Goal: Task Accomplishment & Management: Complete application form

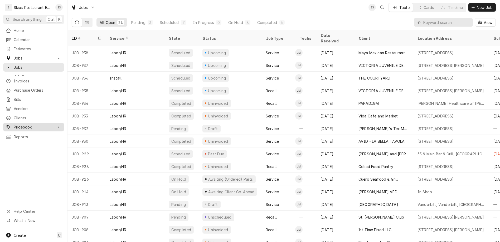
click at [19, 124] on span "Pricebook" at bounding box center [34, 127] width 40 height 6
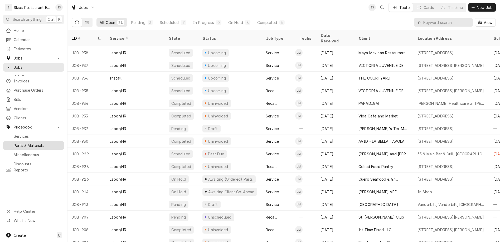
click at [17, 143] on span "Parts & Materials" at bounding box center [38, 146] width 48 height 6
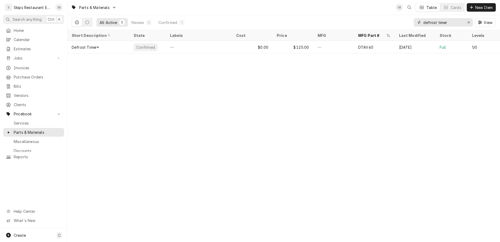
drag, startPoint x: 465, startPoint y: 17, endPoint x: 378, endPoint y: 18, distance: 87.5
click at [423, 18] on input "defrost timer" at bounding box center [443, 22] width 40 height 8
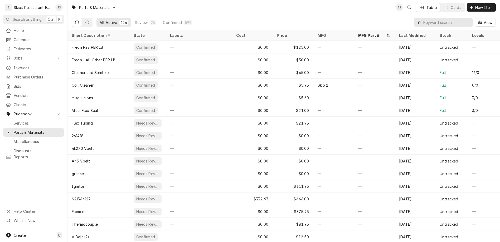
click at [447, 18] on input "Dynamic Content Wrapper" at bounding box center [446, 22] width 47 height 8
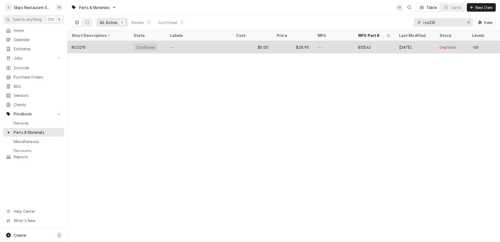
type input "rco210"
click at [136, 45] on div "Confirmed" at bounding box center [146, 48] width 20 height 6
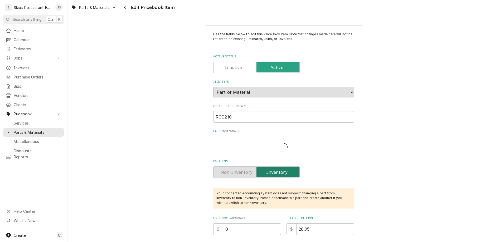
type textarea "x"
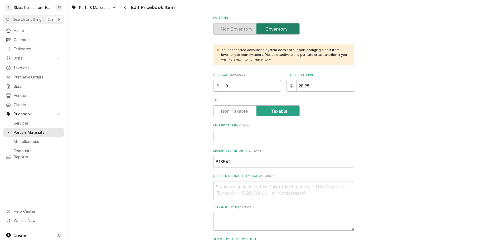
scroll to position [165, 0]
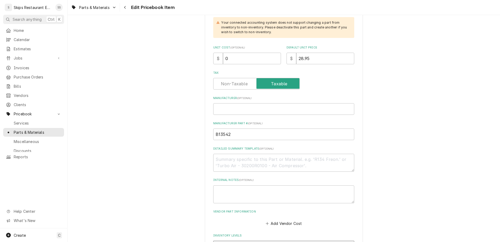
drag, startPoint x: 245, startPoint y: 178, endPoint x: 215, endPoint y: 179, distance: 29.8
type input "1"
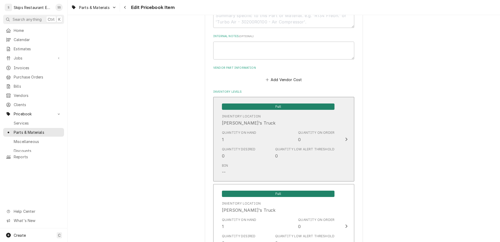
scroll to position [329, 0]
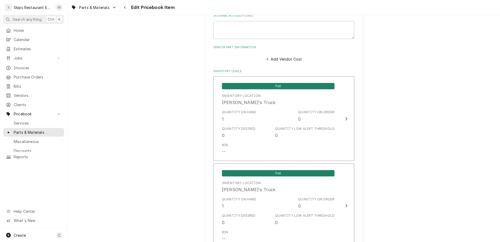
type textarea "x"
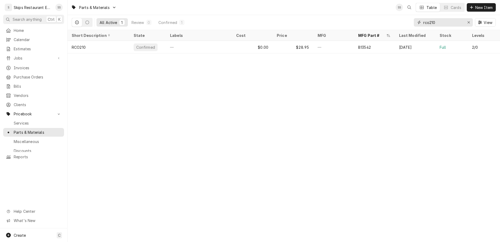
click at [448, 18] on input "rco210" at bounding box center [443, 22] width 40 height 8
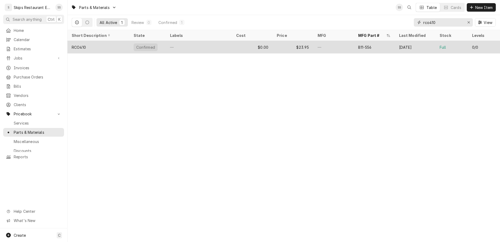
type input "rco410"
click at [246, 41] on div "$0.00" at bounding box center [252, 47] width 41 height 13
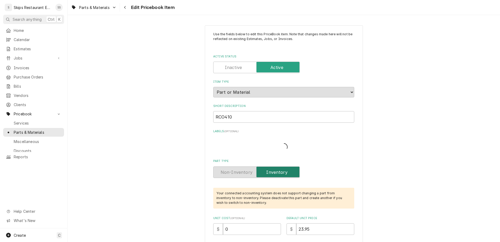
type textarea "x"
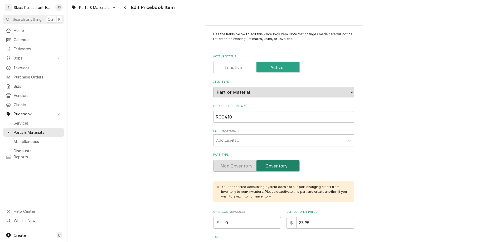
scroll to position [165, 0]
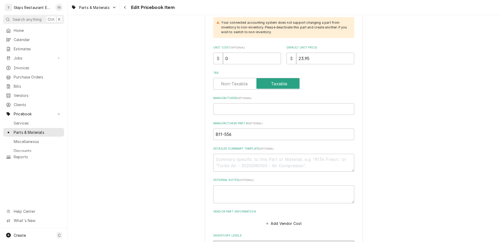
drag, startPoint x: 244, startPoint y: 178, endPoint x: 222, endPoint y: 178, distance: 21.6
type input "1"
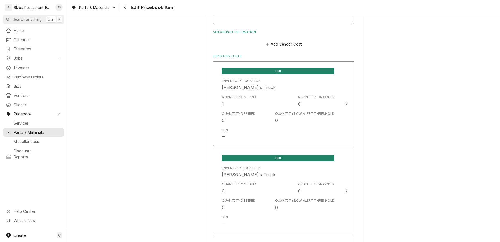
scroll to position [353, 0]
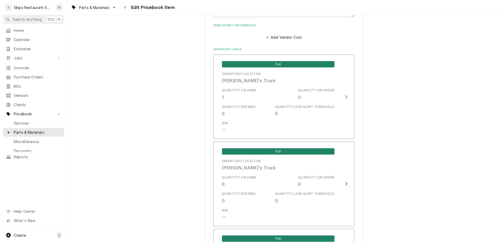
type textarea "x"
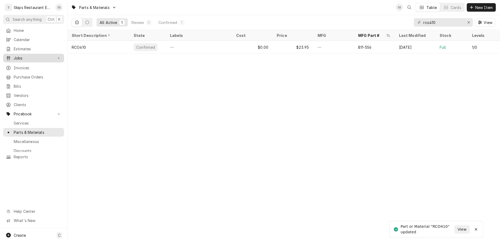
click at [17, 55] on div "Jobs" at bounding box center [33, 58] width 59 height 7
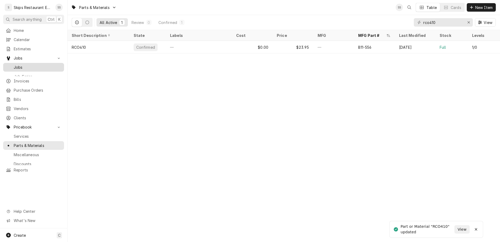
click at [15, 64] on div "Jobs" at bounding box center [33, 67] width 59 height 7
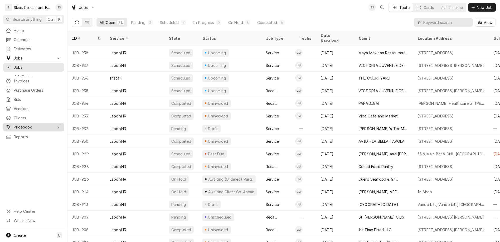
click at [22, 124] on span "Pricebook" at bounding box center [34, 127] width 40 height 6
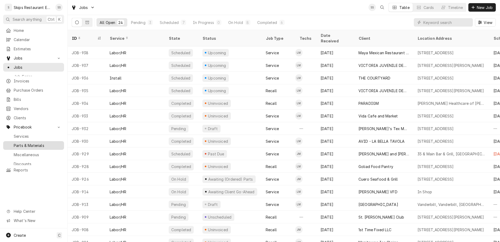
click at [16, 143] on span "Parts & Materials" at bounding box center [38, 146] width 48 height 6
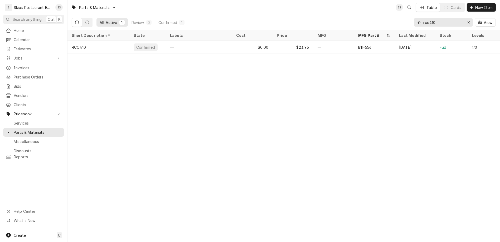
click at [447, 18] on input "rco410" at bounding box center [443, 22] width 40 height 8
type input "rco210"
click at [17, 55] on span "Jobs" at bounding box center [34, 58] width 40 height 6
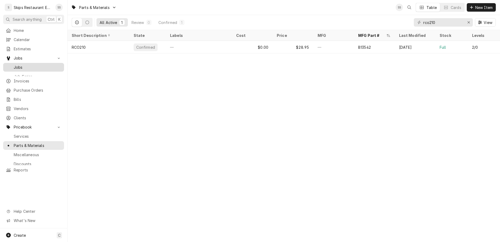
click at [14, 65] on span "Jobs" at bounding box center [38, 68] width 48 height 6
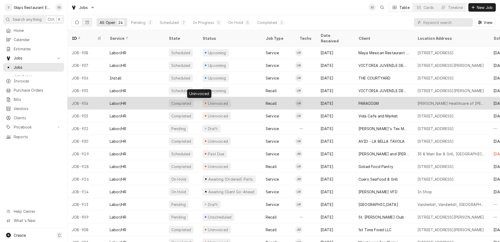
click at [207, 101] on div "Uninvoiced" at bounding box center [217, 104] width 21 height 6
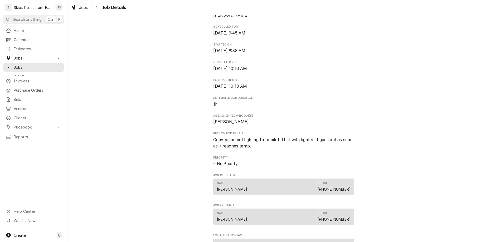
scroll to position [267, 0]
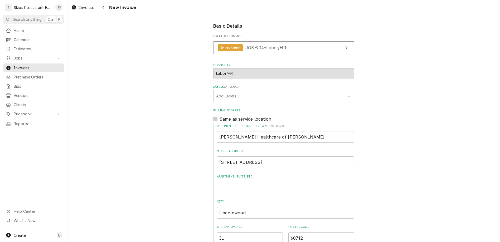
scroll to position [115, 0]
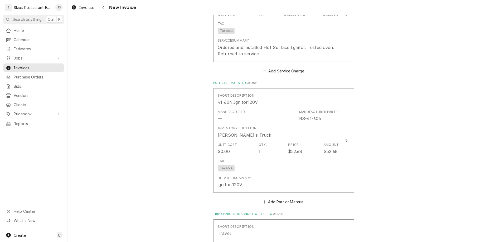
scroll to position [526, 0]
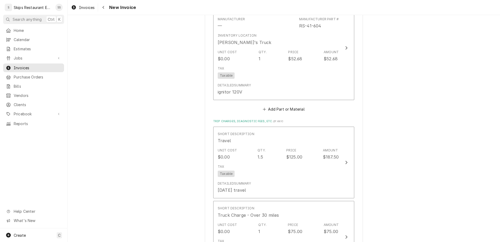
type textarea "x"
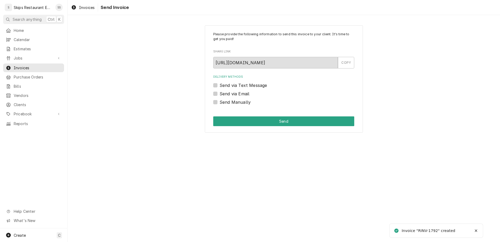
click at [223, 99] on label "Send Manually" at bounding box center [235, 102] width 31 height 6
click at [223, 99] on input "Send Manually" at bounding box center [290, 105] width 141 height 12
checkbox input "true"
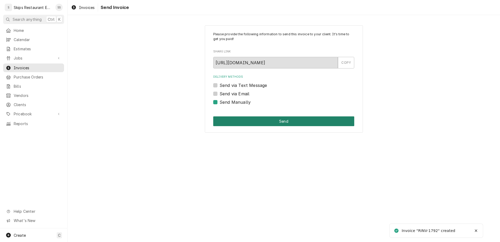
click at [267, 117] on button "Send" at bounding box center [283, 122] width 141 height 10
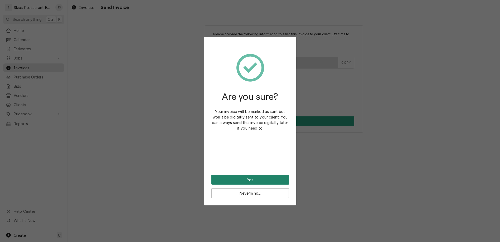
click at [249, 175] on button "Yes" at bounding box center [250, 180] width 78 height 10
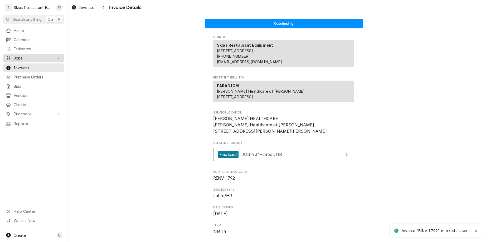
click at [15, 55] on span "Jobs" at bounding box center [34, 58] width 40 height 6
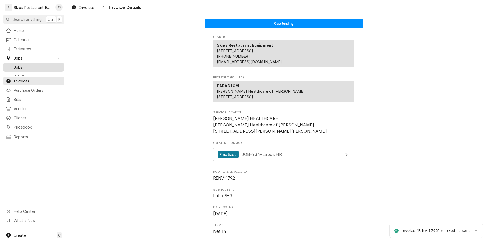
click at [14, 65] on span "Jobs" at bounding box center [38, 68] width 48 height 6
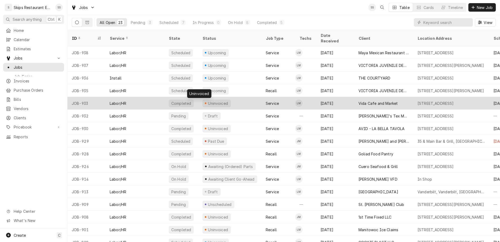
click at [207, 101] on div "Uninvoiced" at bounding box center [217, 104] width 21 height 6
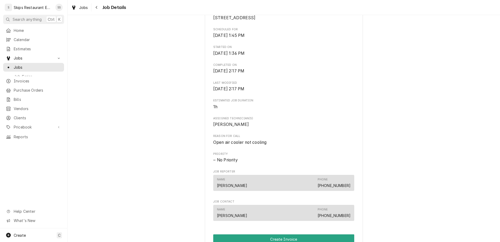
scroll to position [144, 0]
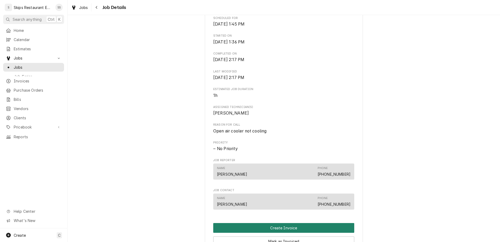
click at [270, 223] on button "Create Invoice" at bounding box center [283, 228] width 141 height 10
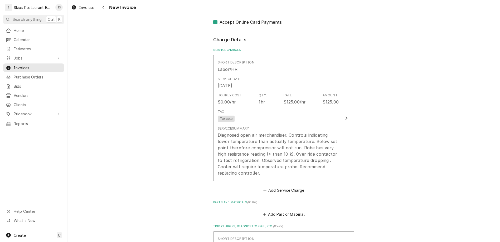
scroll to position [288, 0]
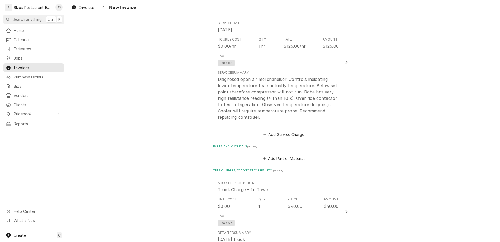
scroll to position [375, 0]
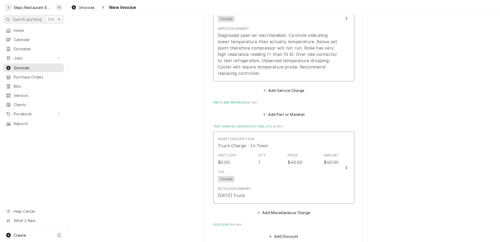
type textarea "x"
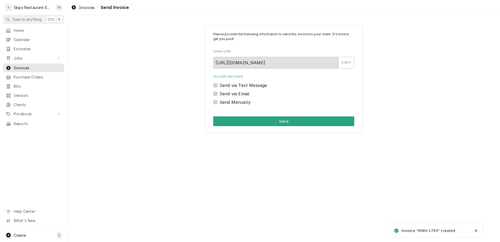
click at [225, 99] on label "Send Manually" at bounding box center [235, 102] width 31 height 6
click at [225, 99] on input "Send Manually" at bounding box center [290, 105] width 141 height 12
checkbox input "true"
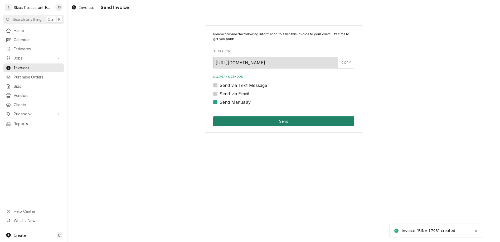
click at [273, 117] on button "Send" at bounding box center [283, 122] width 141 height 10
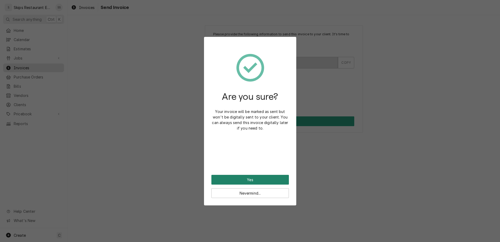
click at [250, 175] on button "Yes" at bounding box center [250, 180] width 78 height 10
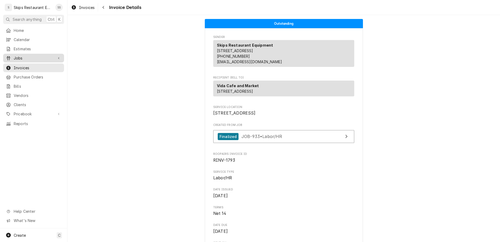
click at [16, 55] on div "Jobs" at bounding box center [33, 58] width 59 height 7
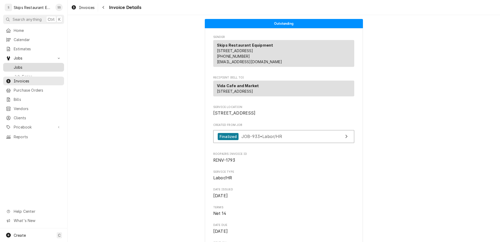
click at [14, 65] on span "Jobs" at bounding box center [38, 68] width 48 height 6
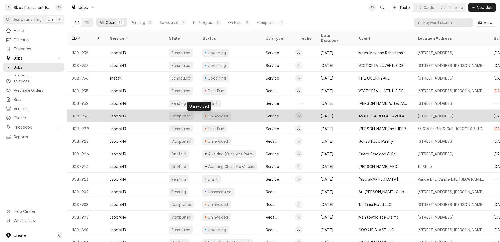
click at [207, 113] on div "Uninvoiced" at bounding box center [217, 116] width 21 height 6
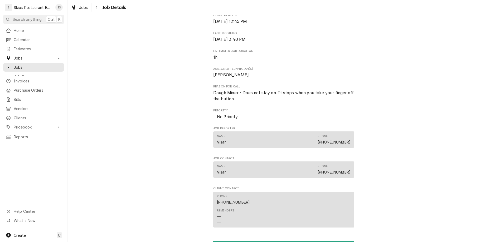
scroll to position [185, 0]
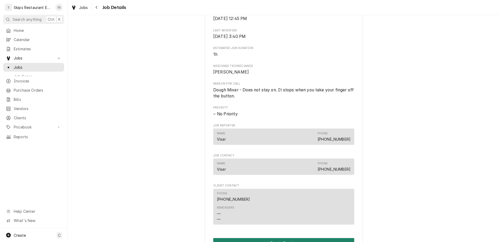
click at [273, 238] on button "Create Invoice" at bounding box center [283, 243] width 141 height 10
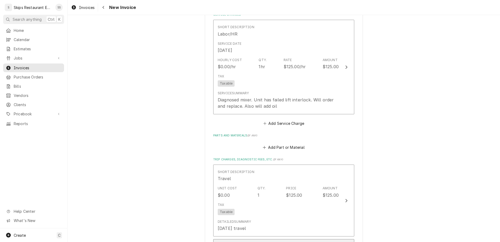
scroll to position [391, 0]
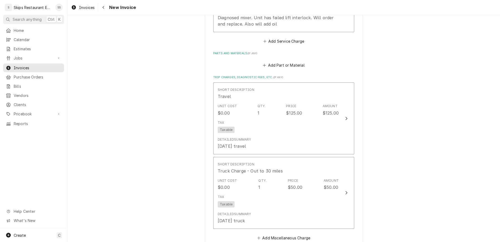
type textarea "x"
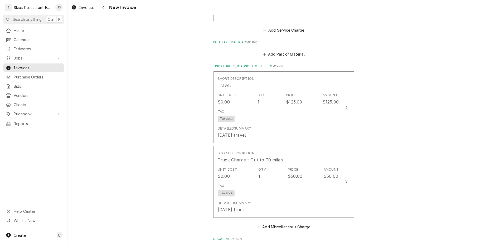
scroll to position [405, 0]
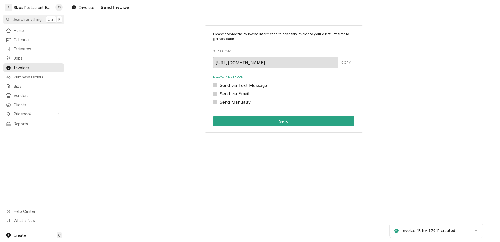
click at [223, 99] on label "Send Manually" at bounding box center [235, 102] width 31 height 6
click at [223, 99] on input "Send Manually" at bounding box center [290, 105] width 141 height 12
checkbox input "true"
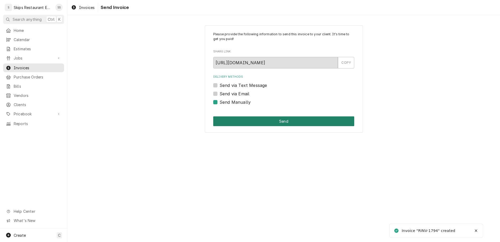
click at [270, 117] on button "Send" at bounding box center [283, 122] width 141 height 10
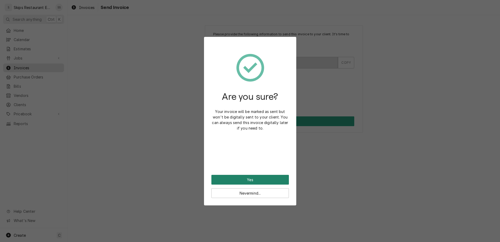
click at [249, 175] on button "Yes" at bounding box center [250, 180] width 78 height 10
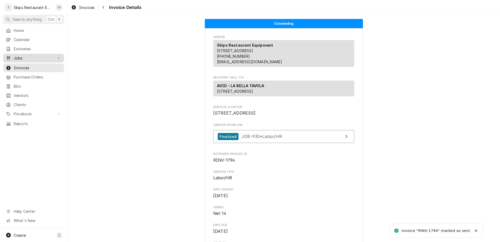
click at [16, 55] on span "Jobs" at bounding box center [34, 58] width 40 height 6
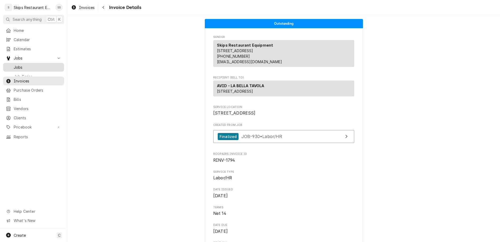
click at [14, 65] on span "Jobs" at bounding box center [38, 68] width 48 height 6
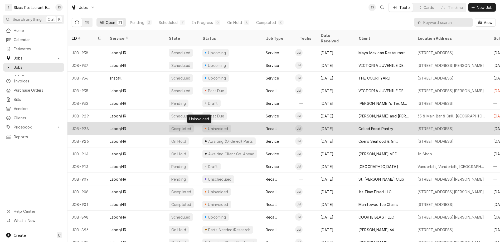
click at [207, 126] on div "Uninvoiced" at bounding box center [217, 129] width 21 height 6
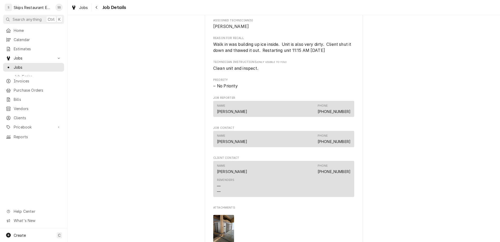
scroll to position [267, 0]
click button "Create Invoice"
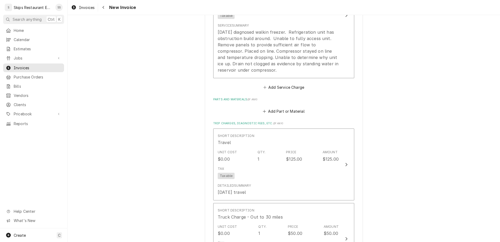
scroll to position [411, 0]
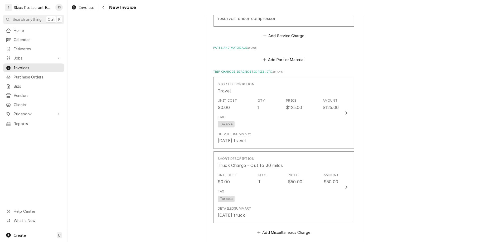
scroll to position [432, 0]
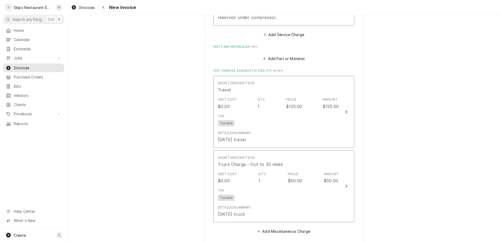
type textarea "x"
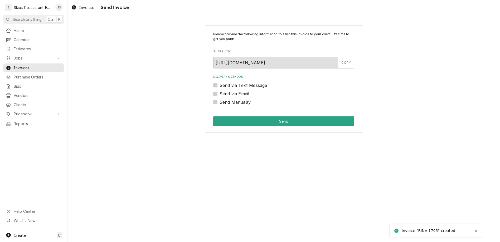
click at [223, 99] on label "Send Manually" at bounding box center [235, 102] width 31 height 6
click at [223, 99] on input "Send Manually" at bounding box center [290, 105] width 141 height 12
checkbox input "true"
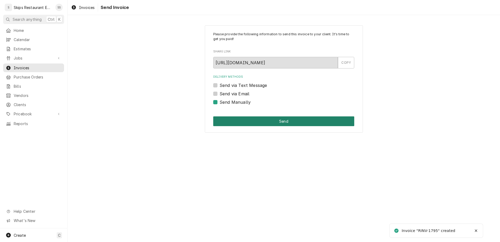
click at [275, 117] on button "Send" at bounding box center [283, 122] width 141 height 10
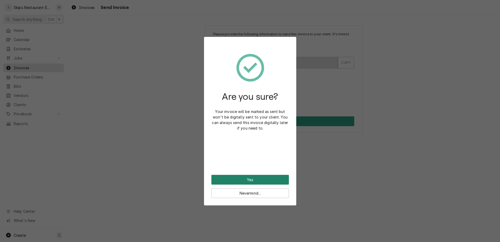
click at [247, 175] on button "Yes" at bounding box center [250, 180] width 78 height 10
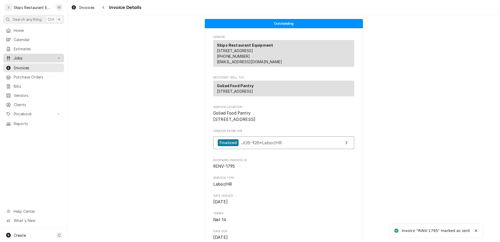
click at [14, 55] on span "Jobs" at bounding box center [34, 58] width 40 height 6
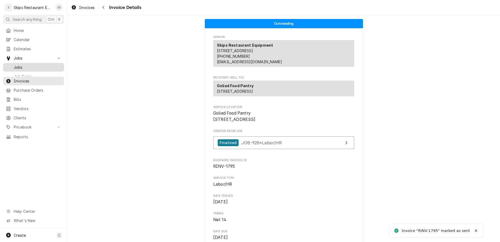
click at [14, 65] on span "Jobs" at bounding box center [38, 68] width 48 height 6
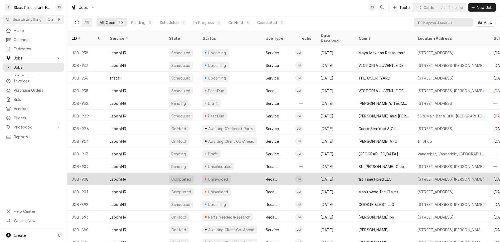
click at [207, 177] on div "Uninvoiced" at bounding box center [217, 180] width 21 height 6
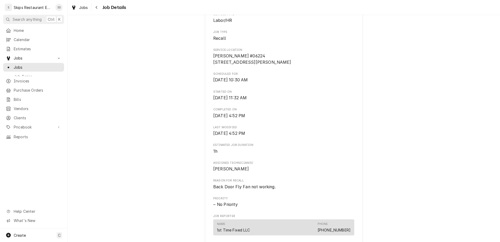
scroll to position [144, 0]
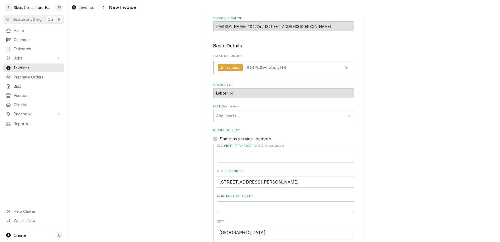
scroll to position [92, 0]
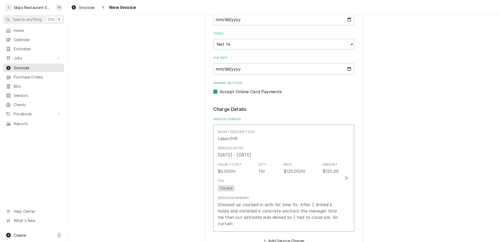
scroll to position [339, 0]
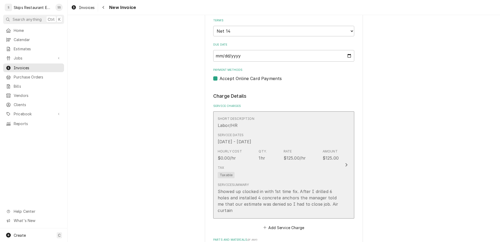
click at [243, 188] on div "Showed up clocked in with 1st time fix. After I drilled 6 holes and installed 4…" at bounding box center [278, 200] width 121 height 25
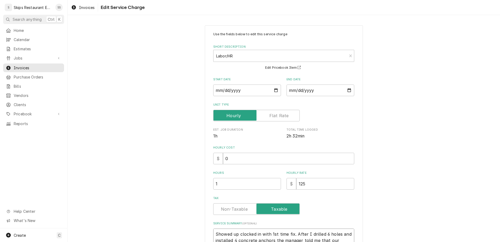
click at [308, 229] on textarea "Showed up clocked in with 1st time fix. After I drilled 6 holes and installed 4…" at bounding box center [283, 238] width 141 height 18
type textarea "x"
type textarea "Showed up clocked in with 1st time fix. After I drilled 6 holes and installed 4…"
type textarea "x"
type textarea "Showed up clocked in with 1st time fix. After I drilled 6 holes and installed 4…"
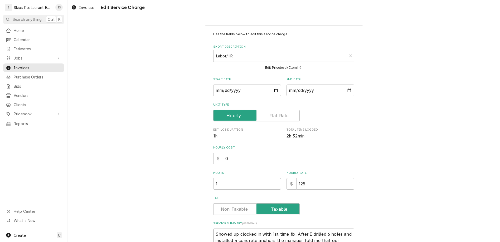
type textarea "x"
type textarea "Showed up clocked in with 1st time fix. After I drilled 6 holes and installed 4…"
type textarea "x"
type textarea "Showed up clocked in with 1st time fix. After I drilled 6 holes and installed 4…"
type textarea "x"
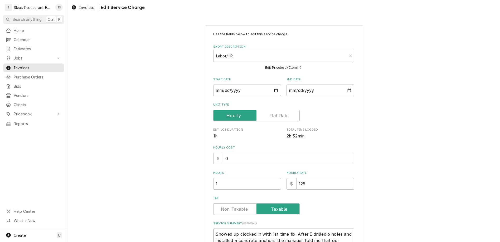
type textarea "Showed up clocked in with 1st time fix. After I drilled 6 holes and installed 4…"
type textarea "x"
type textarea "Showed up clocked in with 1st time fix. After I drilled 6 holes and installed 4…"
type textarea "x"
type textarea "Showed up clocked in with 1st time fix. After I drilled 6 holes and installed 4…"
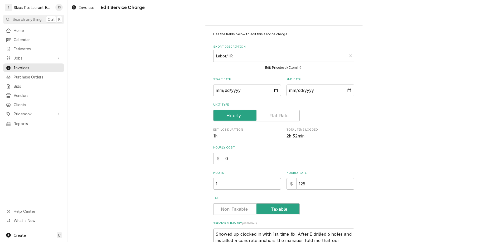
type textarea "x"
type textarea "Showed up clocked in with 1st time fix. After I drilled 6 holes and installed 4…"
type textarea "x"
type textarea "Showed up clocked in with 1st time fix. After I drilled 6 holes and installed 4…"
type textarea "x"
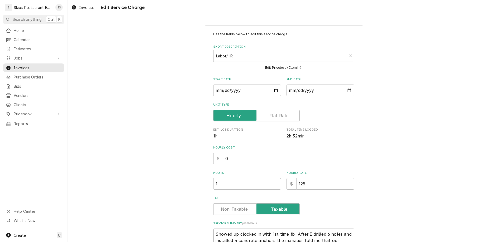
type textarea "Showed up clocked in with 1st time fix. After I drilled 6 holes and installed 4…"
type textarea "x"
type textarea "Showed up clocked in with 1st time fix. After I drilled 6 holes and installed 4…"
type textarea "x"
type textarea "Showed up clocked in with 1st time fix. After I drilled 6 holes and installed 4…"
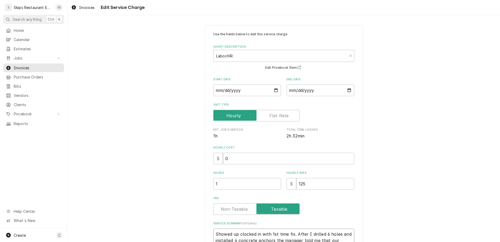
type textarea "x"
type textarea "Showed up clocked in with 1st time fix. After I drilled 6 holes and installed 4…"
type textarea "x"
type textarea "Showed up clocked in with 1st time fix. After I drilled 6 holes and installed 4…"
type textarea "x"
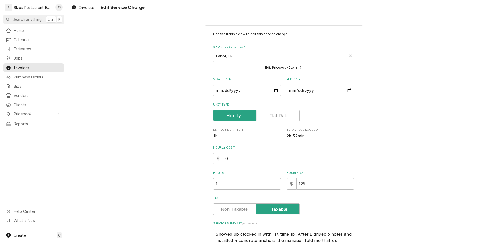
type textarea "Showed up clocked in with 1st time fix. After I drilled 6 holes and installed 4…"
type textarea "x"
type textarea "Showed up clocked in with 1st time fix. After I drilled 6 holes and installed 4…"
type textarea "x"
type textarea "Showed up clocked in with 1st time fix. After I drilled 6 holes and installed 4…"
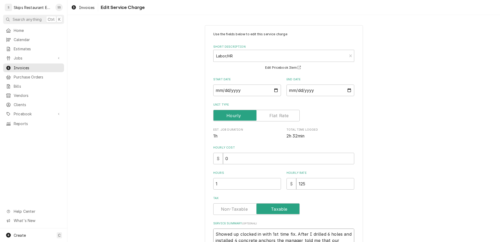
type textarea "x"
type textarea "Showed up clocked in with 1st time fix. After I drilled 6 holes and installed 4…"
type textarea "x"
type textarea "Showed up clocked in with 1st time fix. After I drilled 6 holes and installed 4…"
type textarea "x"
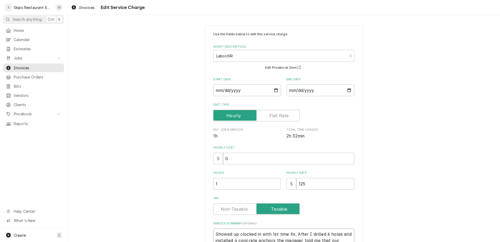
type textarea "Showed up clocked in with 1st time fix. After I drilled 6 holes and installed 4…"
type textarea "x"
type textarea "Showed up clocked in with 1st time fix. After I drilled 6 holes and installed 4…"
type textarea "x"
type textarea "Showed up clocked in with 1st time fix. After I drilled 6 holes and installed 4…"
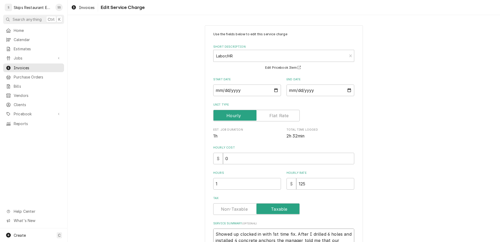
type textarea "x"
type textarea "Showed up clocked in with 1st time fix. After I drilled 6 holes and installed 4…"
type textarea "x"
type textarea "Showed up clocked in with 1st time fix. After I drilled 6 holes and installed 4…"
type textarea "x"
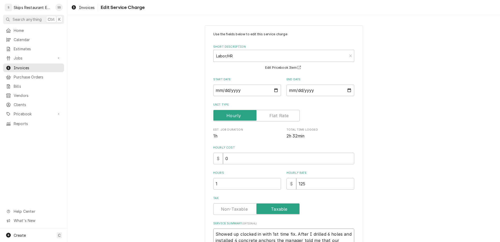
type textarea "Showed up clocked in with 1st time fix. After I drilled 6 holes and installed 4…"
type textarea "x"
type textarea "Showed up clocked in with 1st time fix. After I drilled 6 holes and installed 4…"
type textarea "x"
type textarea "Showed up clocked in with 1st time fix. After I drilled 6 holes and installed 4…"
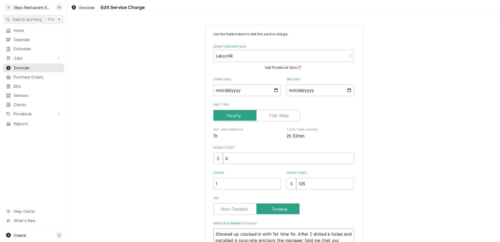
type textarea "x"
type textarea "Showed up clocked in with 1st time fix. After I drilled 6 holes and installed 4…"
type textarea "x"
type textarea "Showed up clocked in with 1st time fix. After I drilled 6 holes and installed 4…"
type textarea "x"
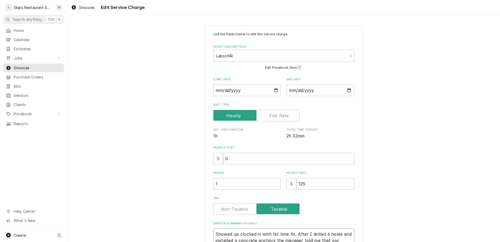
type textarea "Showed up clocked in with 1st time fix. After I drilled 6 holes and installed 4…"
type textarea "x"
type textarea "Showed up clocked in with 1st time fix. After I drilled 6 holes and installed 4…"
type textarea "x"
type textarea "Showed up clocked in with 1st time fix. After I drilled 6 holes and installed 4…"
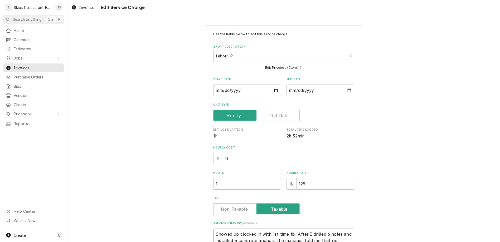
type textarea "x"
type textarea "Showed up clocked in with 1st time fix. After I drilled 6 holes and installed 4…"
type textarea "x"
type textarea "Showed up clocked in with 1st time fix. After I drilled 6 holes and installed 4…"
type textarea "x"
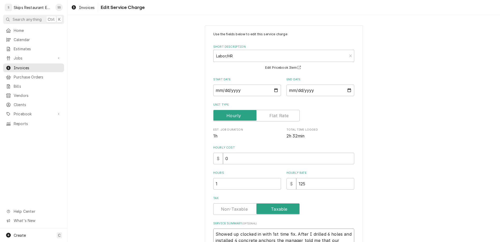
type textarea "Showed up clocked in with 1st time fix. After I drilled 6 holes and installed 4…"
type textarea "x"
type textarea "Showed up clocked in with 1st time fix. After I drilled 6 holes and installed 4…"
type textarea "x"
type textarea "Showed up clocked in with 1st time fix. After I drilled 6 holes and installed 4…"
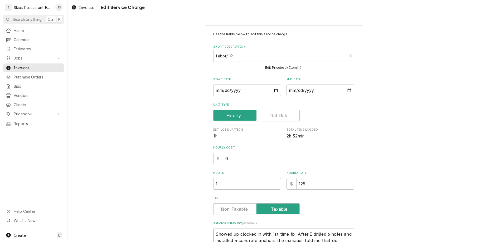
type textarea "x"
type textarea "Showed up clocked in with 1st time fix. After I drilled 6 holes and installed 4…"
type textarea "x"
type textarea "Showed up clocked in with 1st time fix. After I drilled 6 holes and installed 4…"
type textarea "x"
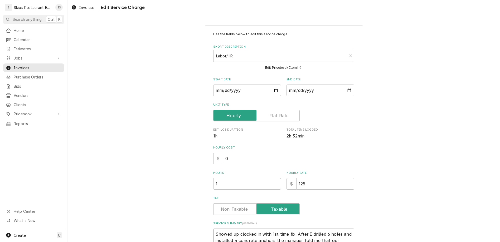
type textarea "Showed up clocked in with 1st time fix. After I drilled 6 holes and installed 4…"
type textarea "x"
type textarea "Showed up clocked in with 1st time fix. After I drilled 6 holes and installed 4…"
type textarea "x"
type textarea "Showed up clocked in with 1st time fix. After I drilled 6 holes and installed 4…"
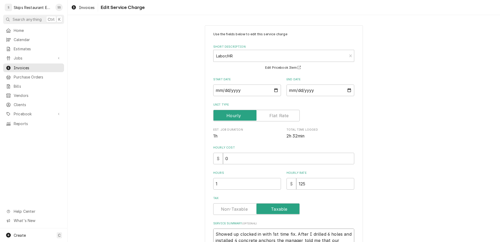
type textarea "x"
type textarea "Showed up clocked in with 1st time fix. After I drilled 6 holes and installed 4…"
type textarea "x"
type textarea "Showed up clocked in with 1st time fix. After I drilled 6 holes and installed 4…"
type textarea "x"
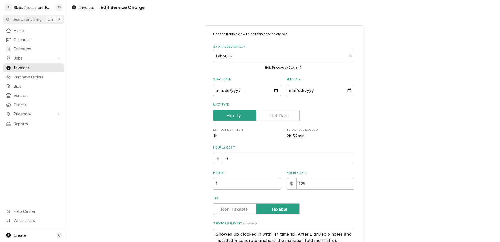
type textarea "Showed up clocked in with 1st time fix. After I drilled 6 holes and installed 4…"
type textarea "x"
type textarea "Showed up clocked in with 1st time fix. After I drilled 6 holes and installed 4…"
type textarea "x"
type textarea "Showed up clocked in with 1st time fix. After I drilled 6 holes and installed 4…"
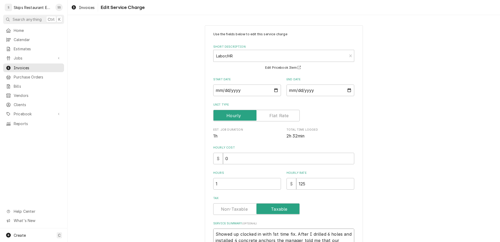
type textarea "x"
type textarea "Showed up clocked in with 1st time fix. After I drilled 6 holes and installed 4…"
type textarea "x"
type textarea "Showed up clocked in with 1st time fix. After I drilled 6 holes and installed 4…"
type textarea "x"
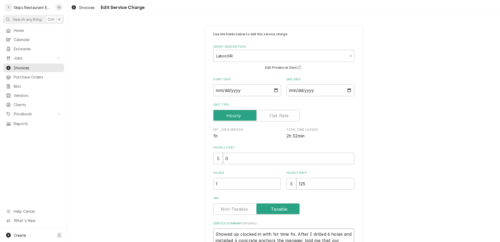
type textarea "Showed up clocked in with 1st time fix. After I drilled 6 holes and installed 4…"
type textarea "x"
type textarea "Showed up clocked in with 1st time fix. After I drilled 6 holes and installed 4…"
type textarea "x"
type textarea "Showed up clocked in with 1st time fix. After I drilled 6 holes and installed 4…"
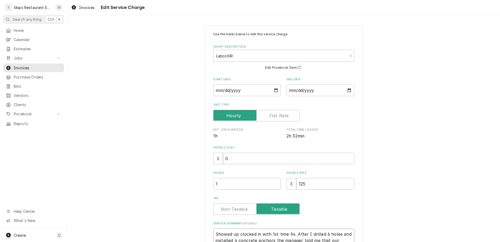
type textarea "x"
type textarea "Showed up clocked in with 1st time fix. After I drilled 6 holes and installed 4…"
type textarea "x"
type textarea "Showed up clocked in with 1st time fix. After I drilled 6 holes and installed 4…"
type textarea "x"
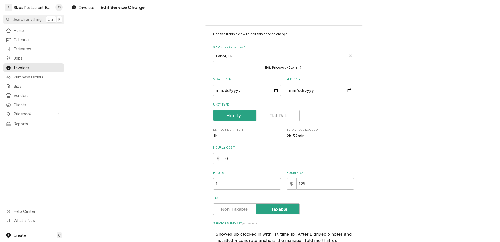
type textarea "Showed up clocked in with 1st time fix. After I drilled 6 holes and installed 4…"
type textarea "x"
type textarea "Showed up clocked in with 1st time fix. After I drilled 6 holes and installed 4…"
type textarea "x"
type textarea "Showed up clocked in with 1st time fix. After I drilled 6 holes and installed 4…"
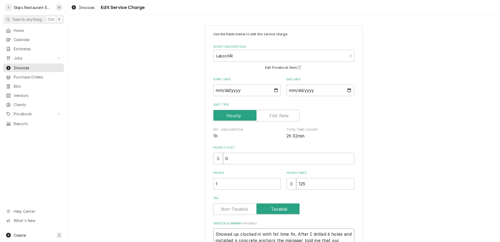
type textarea "x"
type textarea "Showed up clocked in with 1st time fix. After I drilled 6 holes and installed 4…"
type textarea "x"
type textarea "Showed up clocked in with 1st time fix. After I drilled 6 holes and installed 4…"
type textarea "x"
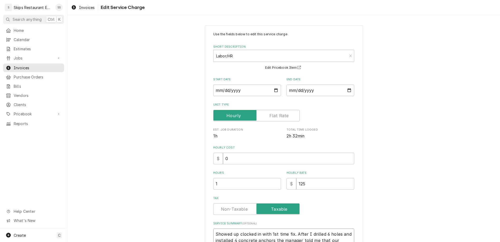
type textarea "Showed up clocked in with 1st time fix. After I drilled 6 holes and installed 4…"
type textarea "x"
type textarea "Showed up clocked in with 1st time fix. After I drilled 6 holes and installed 4…"
type textarea "x"
type textarea "Showed up clocked in with 1st time fix. After I drilled 6 holes and installed 4…"
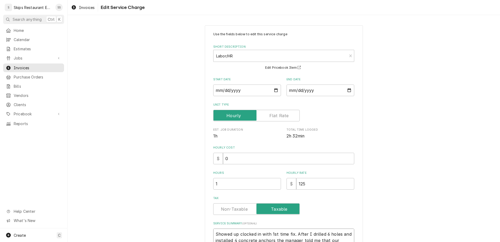
type textarea "x"
type textarea "Showed up clocked in with 1st time fix. After I drilled 6 holes and installed 4…"
type textarea "x"
type textarea "Showed up clocked in with 1st time fix. After I drilled 6 holes and installed 4…"
type textarea "x"
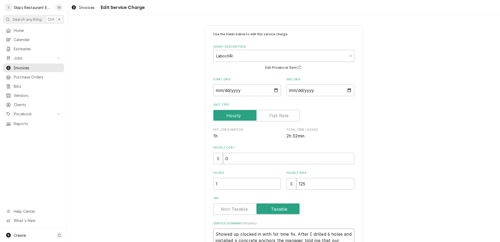
type textarea "Showed up clocked in with 1st time fix. After I drilled 6 holes and installed 4…"
type textarea "x"
type textarea "Showed up clocked in with 1st time fix. After I drilled 6 holes and installed 4…"
type textarea "x"
type textarea "Showed up clocked in with 1st time fix. After I drilled 6 holes and installed 4…"
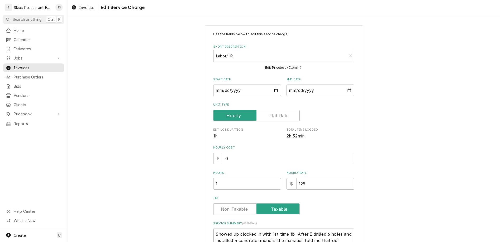
type textarea "x"
type textarea "Showed up clocked in with 1st time fix. After I drilled 6 holes and installed 4…"
type textarea "x"
type textarea "Showed up clocked in with 1st time fix. After I drilled 6 holes and installed 4…"
type textarea "x"
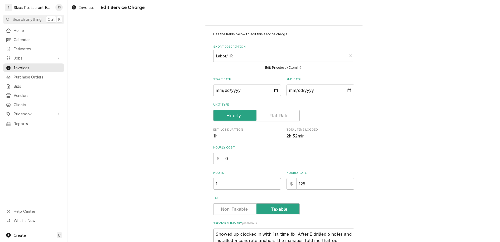
type textarea "Showed up clocked in with 1st time fix. After I drilled 6 holes and installed 4…"
type textarea "x"
type textarea "Showed up clocked in with 1st time fix. After I drilled 6 holes and installed 4…"
type textarea "x"
type textarea "Showed up clocked in with 1st time fix. After I drilled 6 holes and installed 4…"
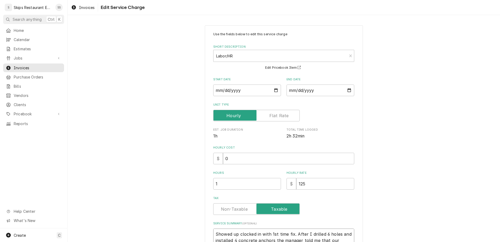
type textarea "x"
type textarea "Showed up clocked in with 1st time fix. After I drilled 6 holes and installed 4…"
type textarea "x"
type textarea "Showed up clocked in with 1st time fix. After I drilled 6 holes and installed 4…"
type textarea "x"
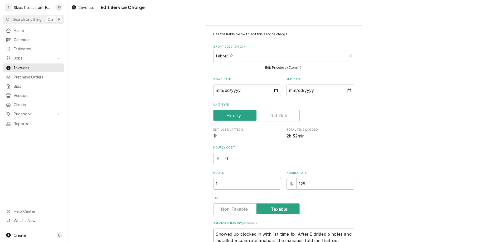
type textarea "Showed up clocked in with 1st time fix. After I drilled 6 holes and installed 4…"
type textarea "x"
type textarea "Showed up clocked in with 1st time fix. After I drilled 6 holes and installed 4…"
type textarea "x"
type textarea "Showed up clocked in with 1st time fix. After I drilled 6 holes and installed 4…"
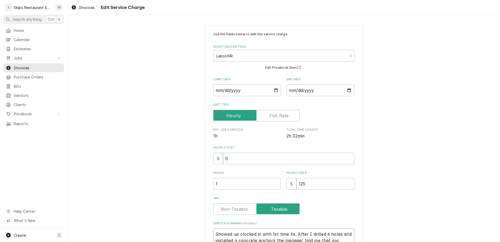
type textarea "x"
type textarea "Showed up clocked in with 1st time fix. After I drilled 6 holes and installed 4…"
type textarea "x"
type textarea "Showed up clocked in with 1st time fix. After I drilled 6 holes and installed 4…"
type textarea "x"
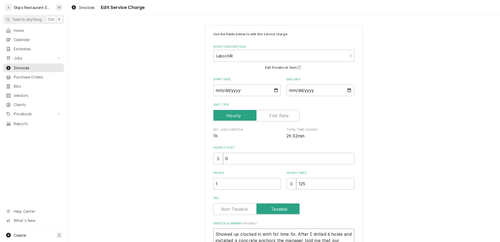
type textarea "Showed up clocked in with 1st time fix. After I drilled 6 holes and installed 4…"
type textarea "x"
type textarea "Showed up clocked in with 1st time fix. After I drilled 6 holes and installed 4…"
type textarea "x"
type textarea "Showed up clocked in with 1st time fix. After I drilled 6 holes and installed 4…"
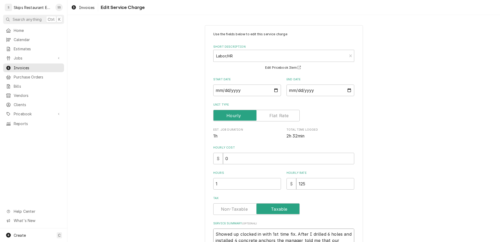
type textarea "x"
type textarea "Showed up clocked in with 1st time fix. After I drilled 6 holes and installed 4…"
type textarea "x"
type textarea "Showed up clocked in with 1st time fix. After I drilled 6 holes and installed 4…"
type textarea "x"
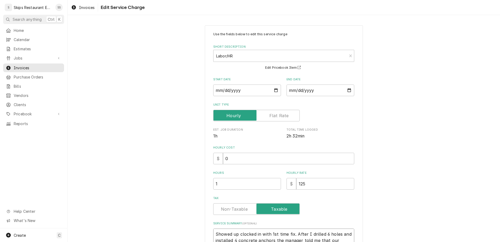
type textarea "Showed up clocked in with 1st time fix. After I drilled 6 holes and installed 4…"
click at [289, 229] on textarea "Showed up clocked in with 1st time fix. After I drilled 6 holes and installed 4…" at bounding box center [283, 242] width 141 height 27
type textarea "x"
type textarea "Showed up clocked in with 1st time fix. After I drilled 6 holes and installed 4…"
type textarea "x"
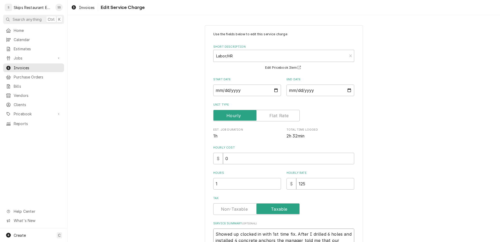
type textarea "Showed up clocked in with 1st time fix. After I drilled 6 holes and installed 4…"
type textarea "x"
type textarea "Showed up clocked in with 1st time fix. After I drilled 6 holes and installed 4…"
type textarea "x"
type textarea "Showed up clocked in with 1st time fix. After I drilled 6 holes and installed 4…"
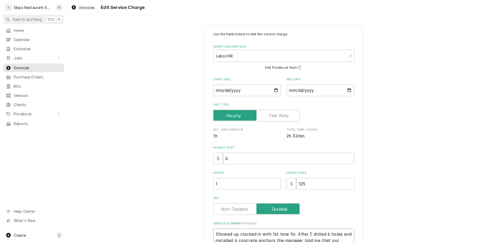
type textarea "x"
type textarea "Showed up clocked in with 1st time fix. After I drilled 6 holes and installed 4…"
type textarea "x"
type textarea "Showed up clocked in with 1st time fix. After I drilled 6 holes and installed 4…"
type textarea "x"
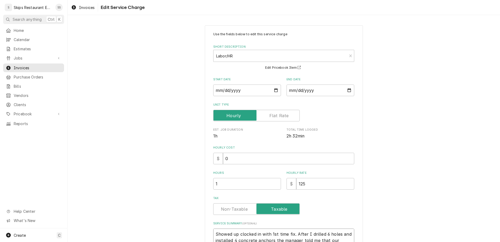
type textarea "Showed up clocked in with 1st time fix. After I drilled 6 holes and installed 4…"
type textarea "x"
type textarea "Showed up clocked in with 1st time fix. After I drilled 6 holes and installed 4…"
type textarea "x"
type textarea "Showed up clocked in with 1st time fix. After I drilled 6 holes and installed 4…"
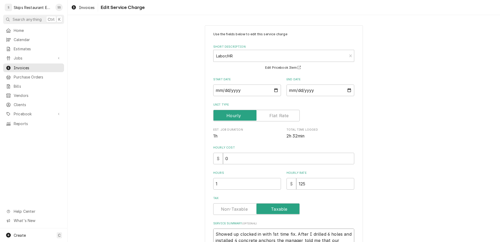
type textarea "x"
type textarea "Showed up clocked in with 1st time fix. After I drilled 6 holes and installed 4…"
type textarea "x"
type textarea "Showed up clocked in with 1st time fix. After I drilled 6 holes and installed 4…"
type textarea "x"
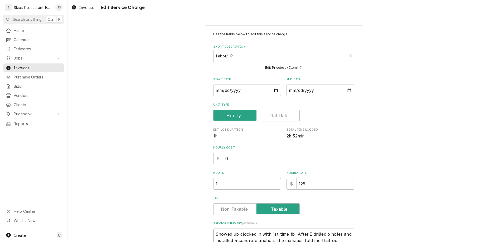
type textarea "Showed up clocked in with 1st time fix. After I drilled 6 holes and installed 4…"
type textarea "x"
type textarea "Showed up clocked in with 1st time fix. After I drilled 6 holes and installed 4…"
type textarea "x"
type textarea "Showed up clocked in with 1st time fix. After I drilled 6 holes and installed 4…"
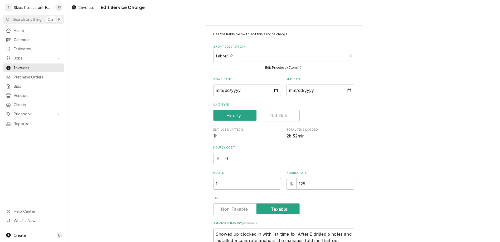
type textarea "x"
type textarea "Showed up clocked in with 1st time fix. After I drilled 6 holes and installed 4…"
drag, startPoint x: 294, startPoint y: 191, endPoint x: 326, endPoint y: 191, distance: 31.6
click at [326, 229] on textarea "Showed up clocked in with 1st time fix. After I drilled 6 holes and installed 4…" at bounding box center [283, 242] width 141 height 27
click at [251, 229] on textarea "Showed up clocked in with 1st time fix. After I drilled 6 holes and installed 4…" at bounding box center [283, 245] width 141 height 32
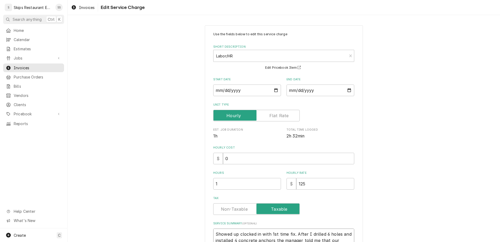
click at [323, 229] on textarea "Showed up clocked in with 1st time fix. After I drilled 6 holes and installed 4…" at bounding box center [283, 245] width 141 height 32
click at [308, 229] on textarea "Showed up clocked in with 1st time fix. After I drilled 6 holes and installed 4…" at bounding box center [283, 245] width 141 height 32
click at [226, 229] on textarea "Showed up clocked in with 1st time fix. After I drilled 6 holes and installed 4…" at bounding box center [283, 245] width 141 height 32
click at [249, 229] on textarea "Showed up clocked in with 1st time fix. After I drilled 6 holes and installed 4…" at bounding box center [283, 245] width 141 height 32
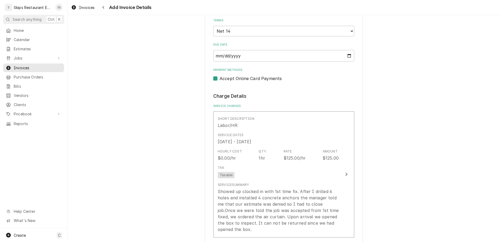
scroll to position [335, 0]
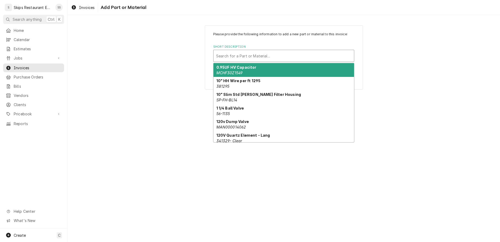
click at [259, 51] on div "Short Description" at bounding box center [283, 55] width 135 height 9
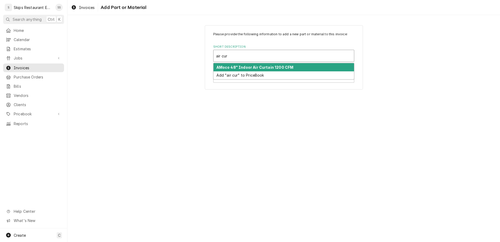
click at [253, 65] on strong "AMoco 48" Indoor Air Curtain 1200 CFM" at bounding box center [254, 67] width 77 height 4
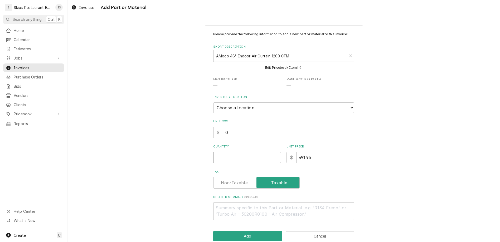
click at [243, 152] on input "Quantity" at bounding box center [247, 158] width 68 height 12
click at [248, 231] on button "Add" at bounding box center [247, 236] width 69 height 10
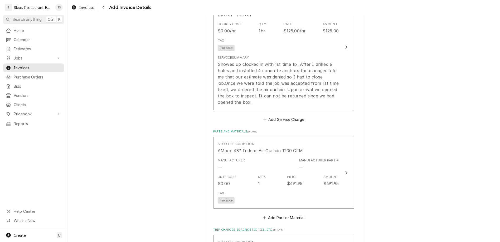
scroll to position [475, 0]
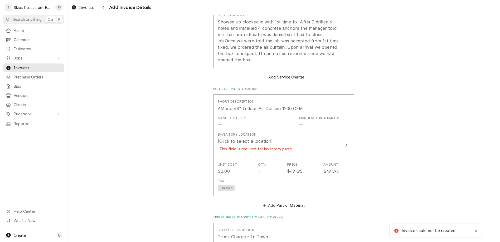
scroll to position [552, 0]
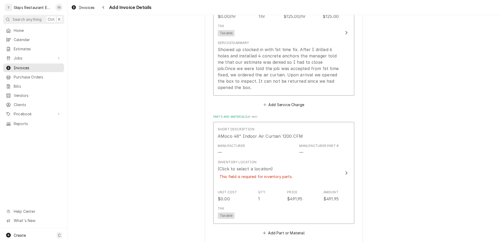
scroll to position [390, 0]
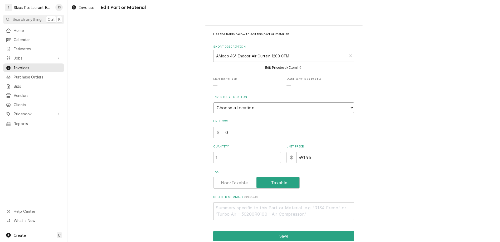
click at [213, 103] on select "Choose a location... Gino's Truck Jason's Truck Skips Service Warehouse" at bounding box center [283, 108] width 141 height 11
click option "Jason's Truck" at bounding box center [0, 0] width 0 height 0
click at [276, 231] on button "Save" at bounding box center [283, 236] width 141 height 10
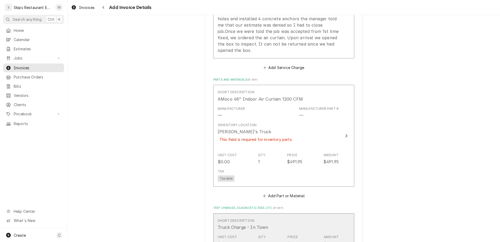
scroll to position [554, 0]
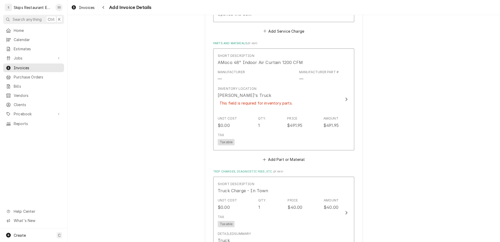
scroll to position [543, 0]
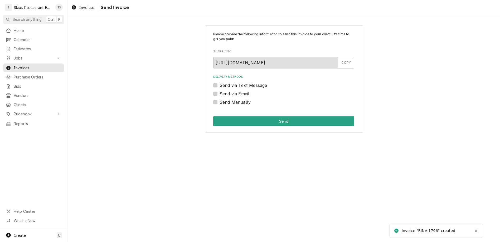
click at [223, 99] on label "Send Manually" at bounding box center [235, 102] width 31 height 6
click at [223, 99] on input "Send Manually" at bounding box center [290, 105] width 141 height 12
checkbox input "true"
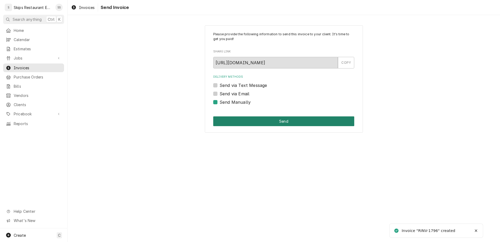
click at [265, 117] on button "Send" at bounding box center [283, 122] width 141 height 10
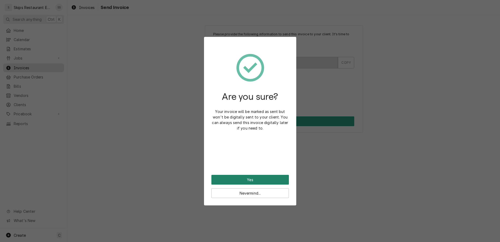
click at [250, 175] on button "Yes" at bounding box center [250, 180] width 78 height 10
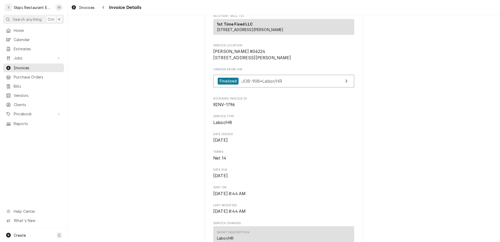
scroll to position [123, 0]
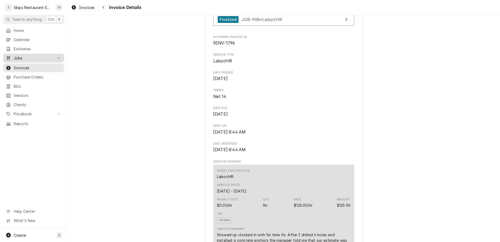
click at [14, 55] on span "Jobs" at bounding box center [34, 58] width 40 height 6
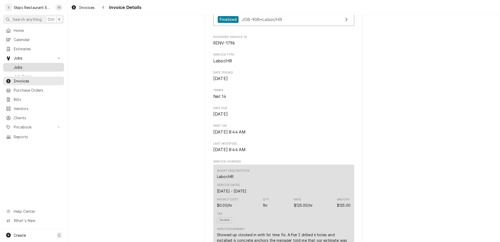
click at [14, 65] on span "Jobs" at bounding box center [38, 68] width 48 height 6
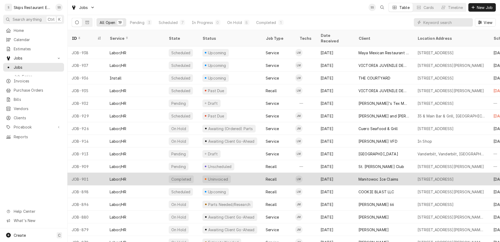
click at [207, 177] on div "Uninvoiced" at bounding box center [217, 180] width 21 height 6
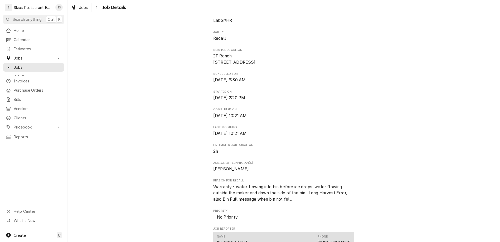
scroll to position [185, 0]
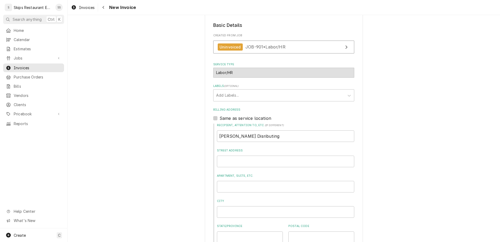
scroll to position [92, 0]
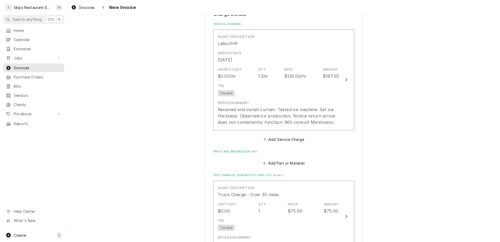
scroll to position [421, 0]
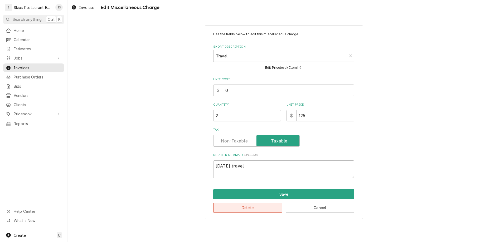
click at [250, 203] on button "Delete" at bounding box center [247, 208] width 69 height 10
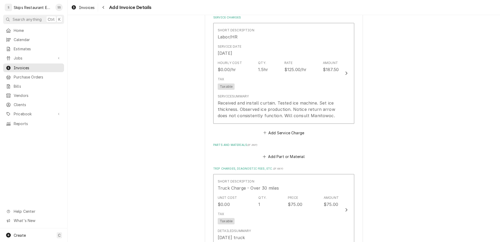
scroll to position [448, 0]
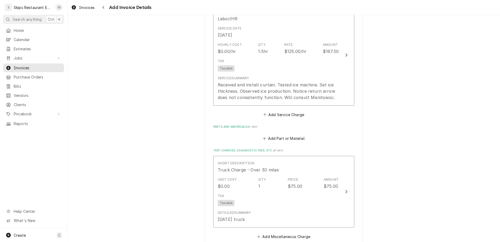
type textarea "x"
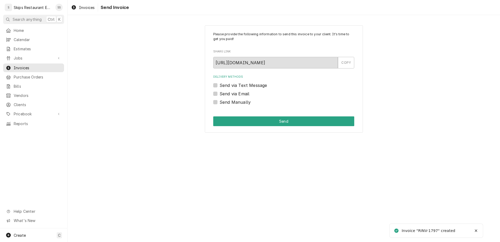
click at [224, 99] on label "Send Manually" at bounding box center [235, 102] width 31 height 6
click at [224, 99] on input "Send Manually" at bounding box center [290, 105] width 141 height 12
checkbox input "true"
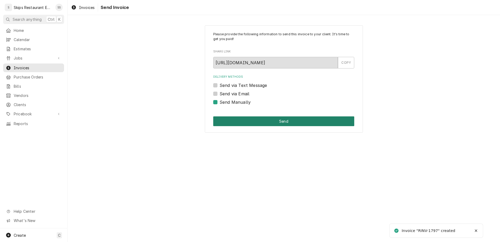
click at [258, 117] on button "Send" at bounding box center [283, 122] width 141 height 10
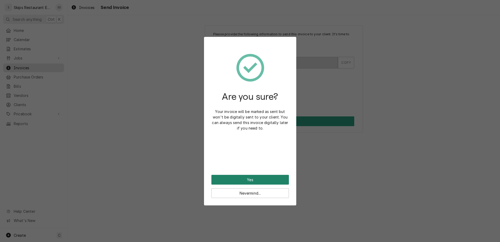
click at [250, 175] on button "Yes" at bounding box center [250, 180] width 78 height 10
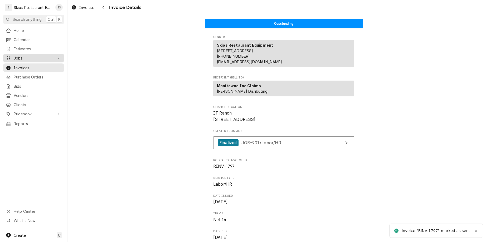
click at [16, 55] on span "Jobs" at bounding box center [34, 58] width 40 height 6
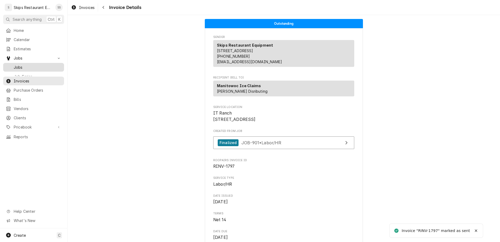
click at [15, 65] on span "Jobs" at bounding box center [38, 68] width 48 height 6
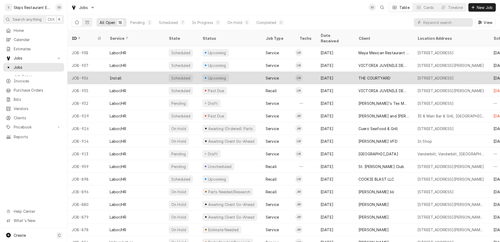
scroll to position [20, 0]
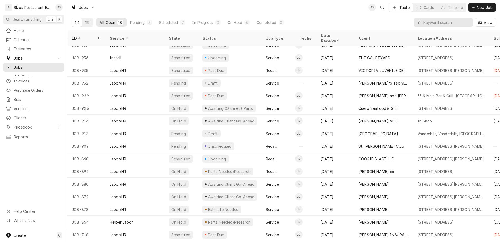
click at [232, 7] on div "Jobs SS Table Cards Timeline New Job" at bounding box center [283, 7] width 433 height 15
